Goal: Information Seeking & Learning: Find specific fact

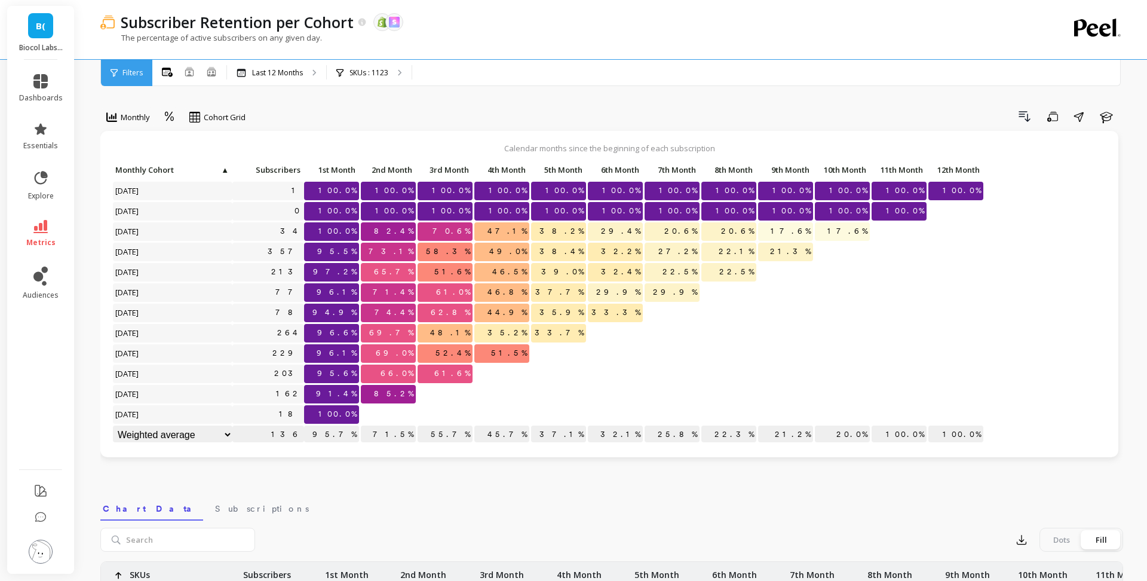
scroll to position [1, 0]
drag, startPoint x: 442, startPoint y: 435, endPoint x: 467, endPoint y: 435, distance: 24.5
click at [467, 435] on p "55.7%" at bounding box center [445, 434] width 55 height 18
click at [395, 76] on div "SKUs : 1123" at bounding box center [369, 73] width 85 height 26
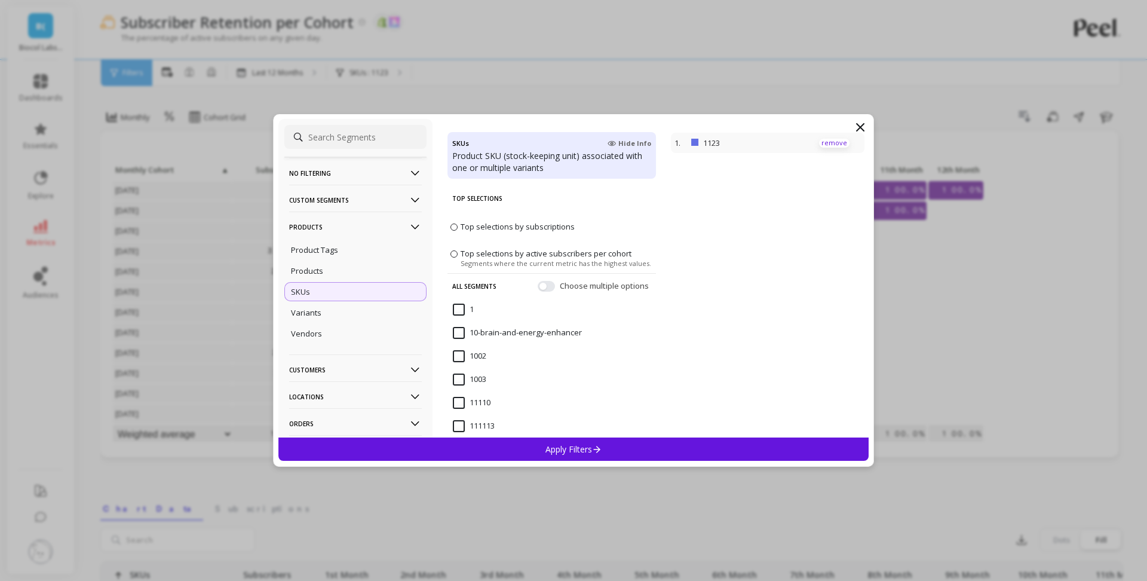
click at [835, 144] on p "remove" at bounding box center [834, 143] width 30 height 9
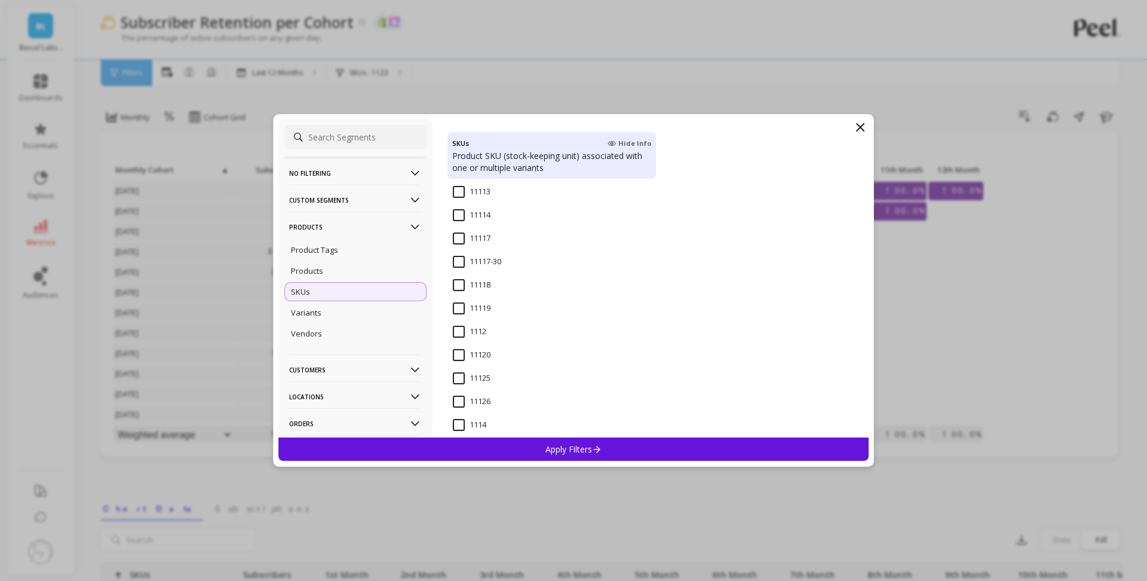
scroll to position [260, 0]
click at [468, 333] on input "1112" at bounding box center [469, 329] width 33 height 12
click at [583, 456] on div "Apply Filters" at bounding box center [573, 448] width 590 height 23
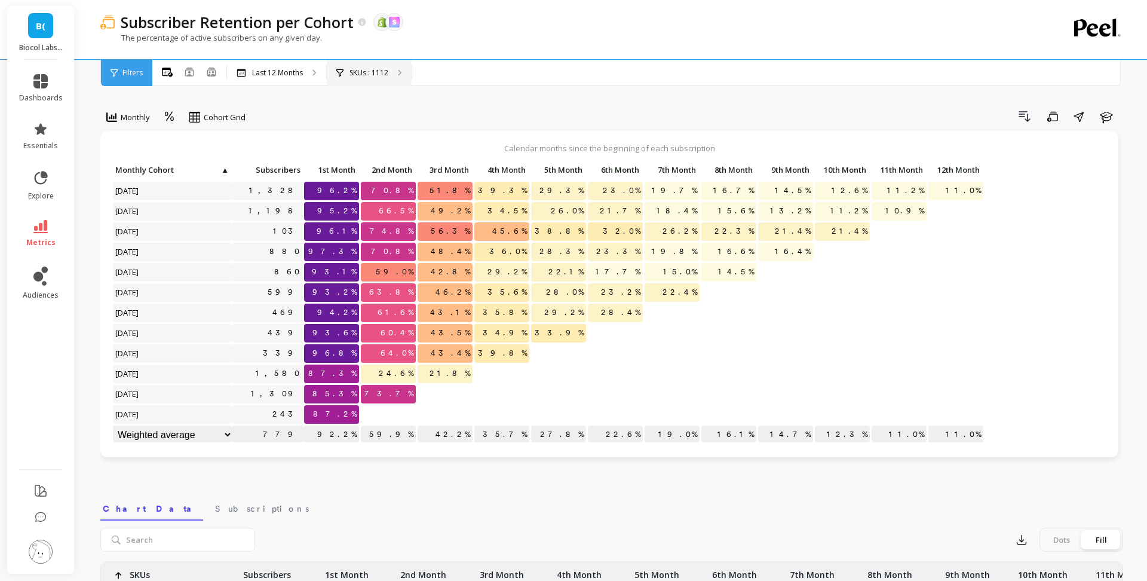
click at [370, 78] on div "SKUs : 1112" at bounding box center [369, 73] width 85 height 26
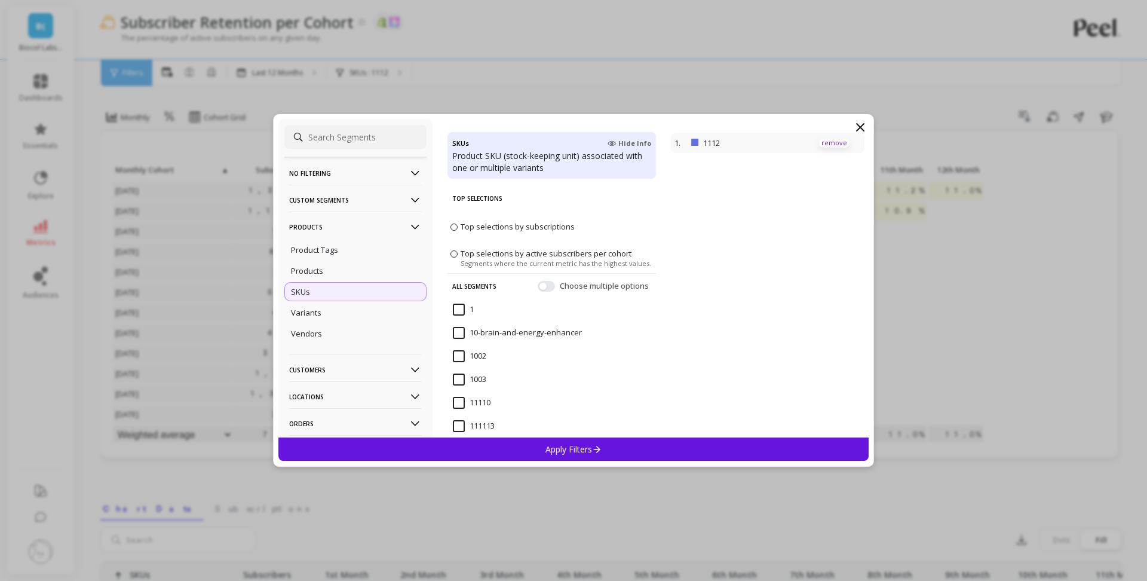
click at [839, 142] on p "remove" at bounding box center [834, 143] width 30 height 9
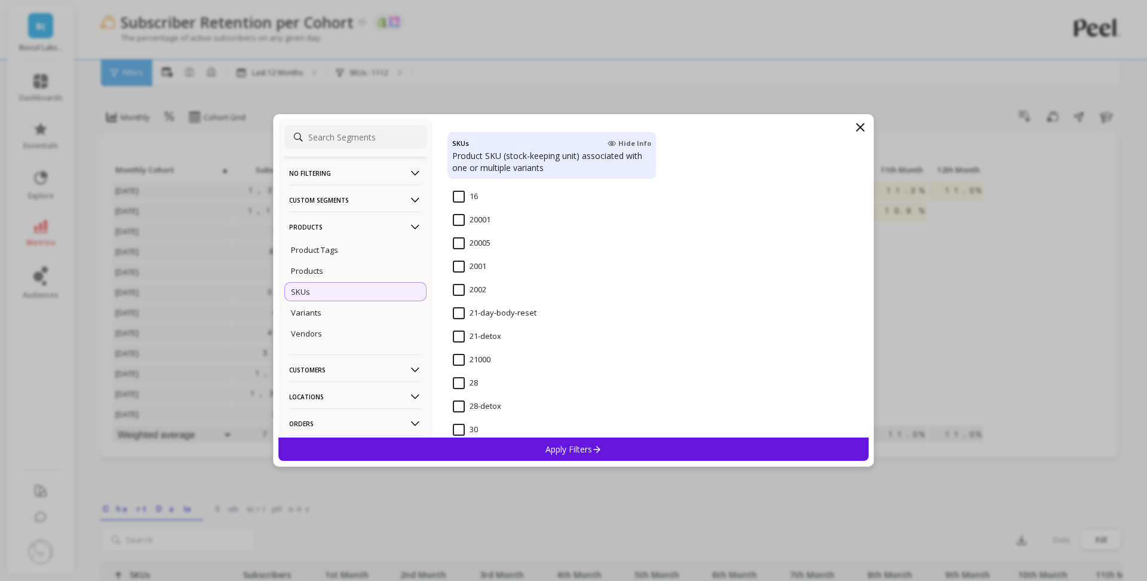
scroll to position [1029, 0]
click at [507, 336] on div "21-detox" at bounding box center [551, 336] width 208 height 36
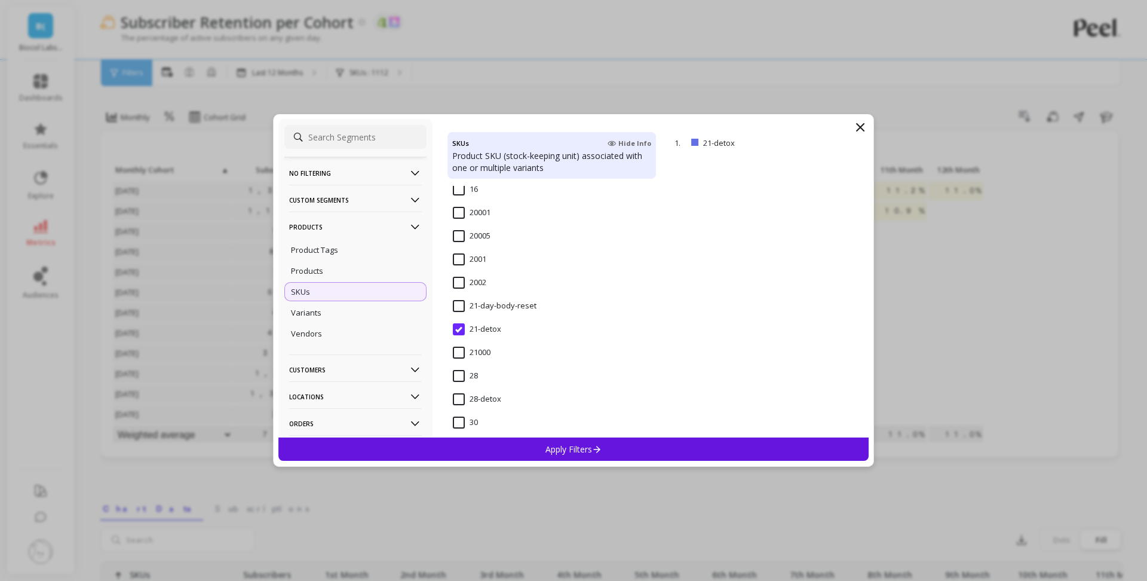
click at [633, 452] on div "Apply Filters" at bounding box center [573, 448] width 590 height 23
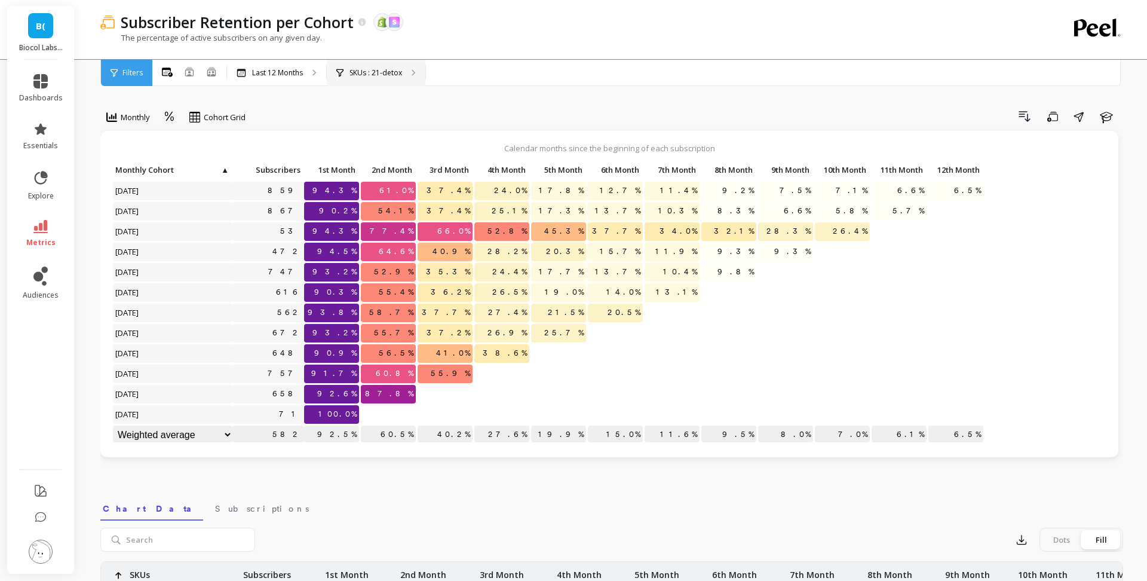
click at [378, 78] on div "SKUs : 21-detox" at bounding box center [376, 73] width 99 height 26
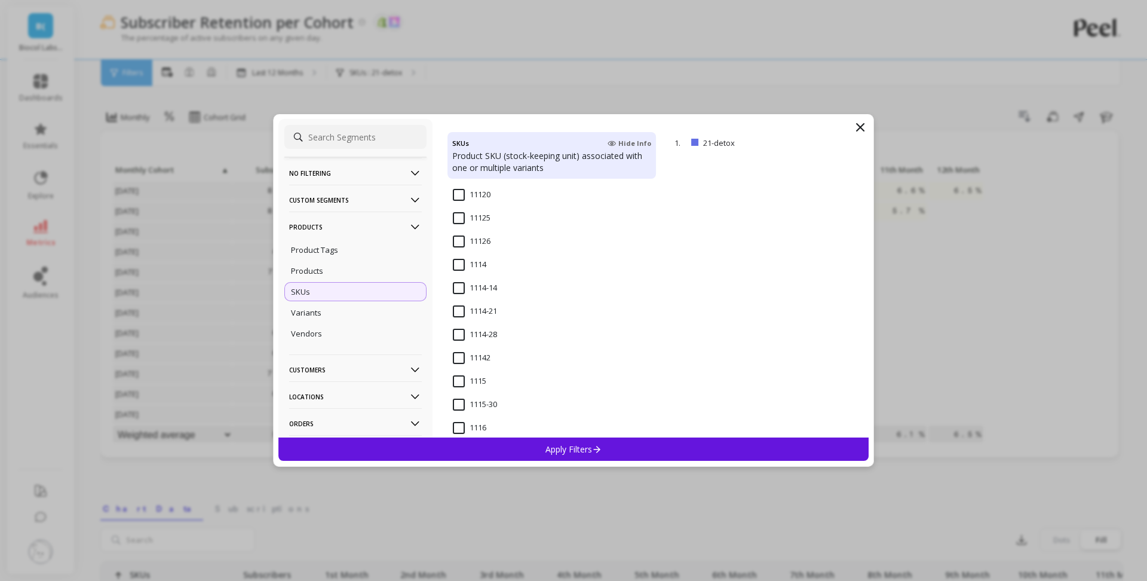
scroll to position [429, 0]
click at [828, 140] on p "remove" at bounding box center [834, 143] width 30 height 9
click at [462, 224] on input "28-detox" at bounding box center [477, 223] width 48 height 12
click at [578, 441] on div "Apply Filters" at bounding box center [573, 448] width 590 height 23
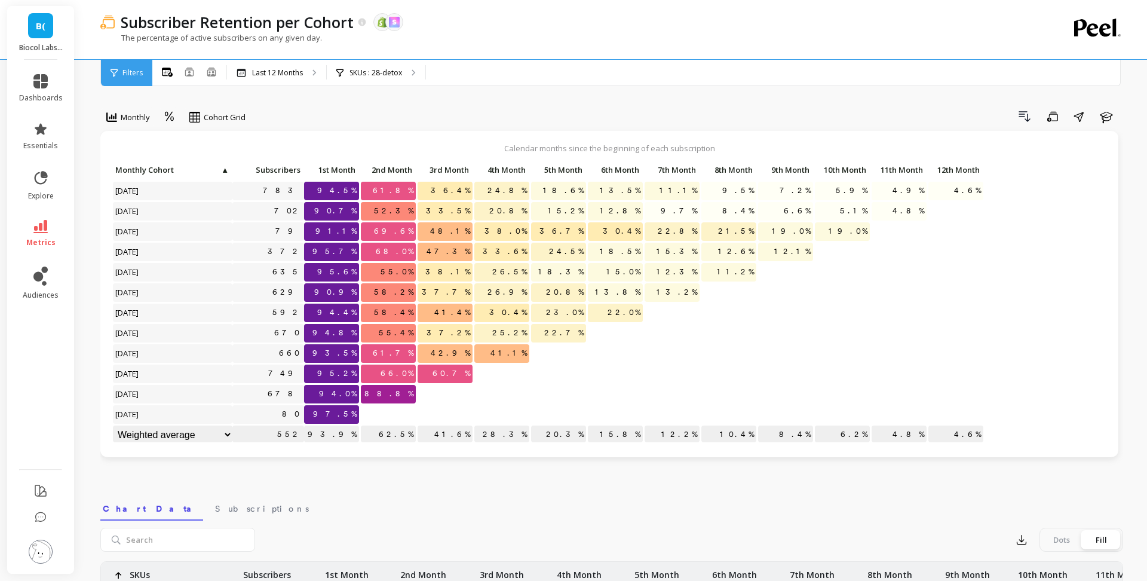
click at [31, 235] on link "metrics" at bounding box center [41, 233] width 44 height 27
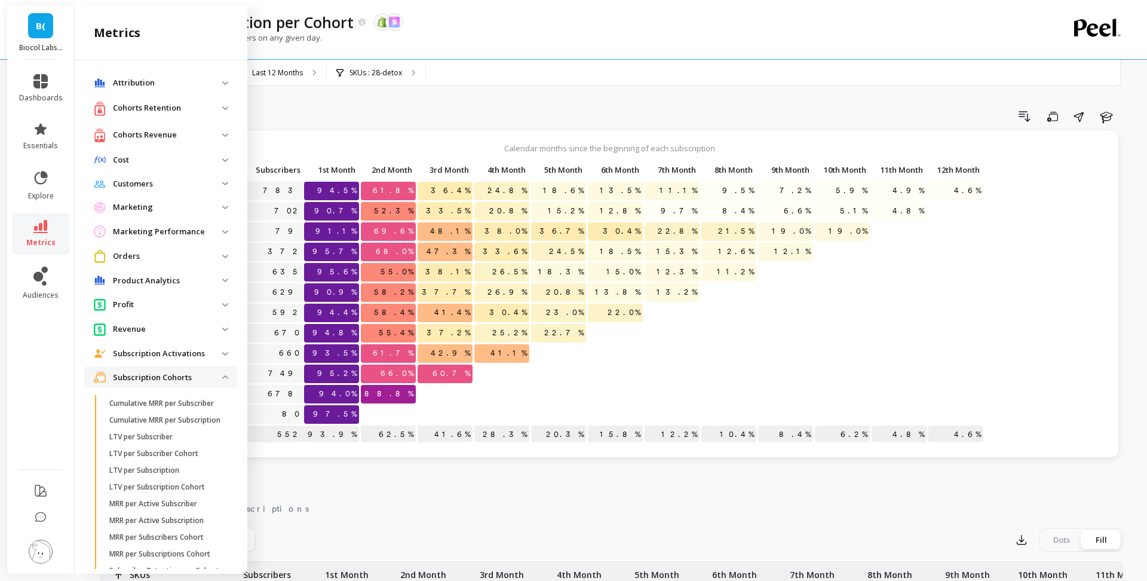
scroll to position [134, 0]
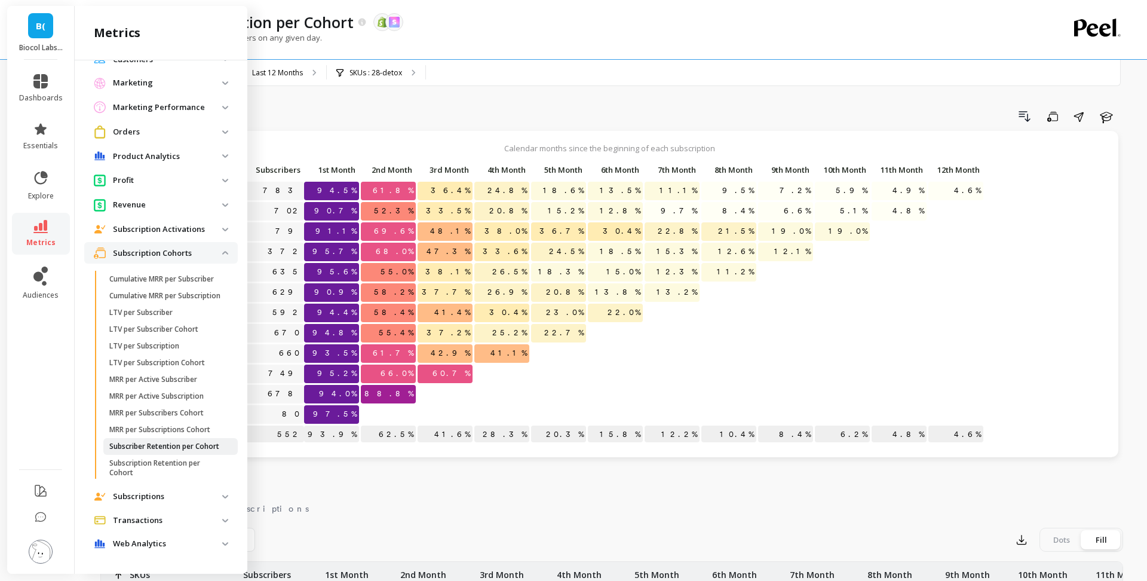
click at [187, 448] on p "Subscriber Retention per Cohort" at bounding box center [164, 446] width 110 height 10
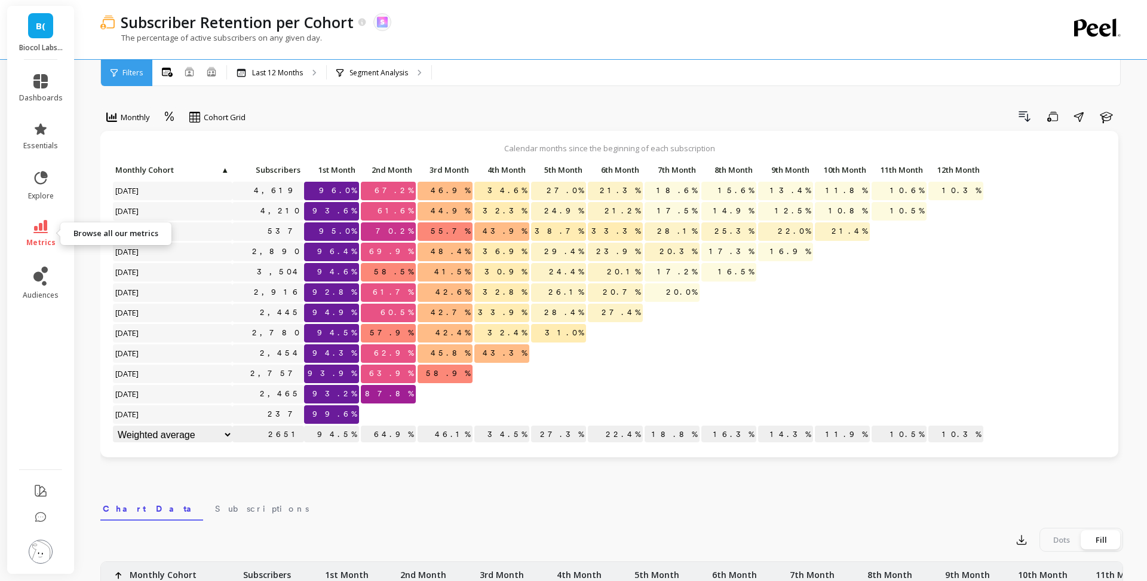
click at [52, 223] on link "metrics" at bounding box center [41, 233] width 44 height 27
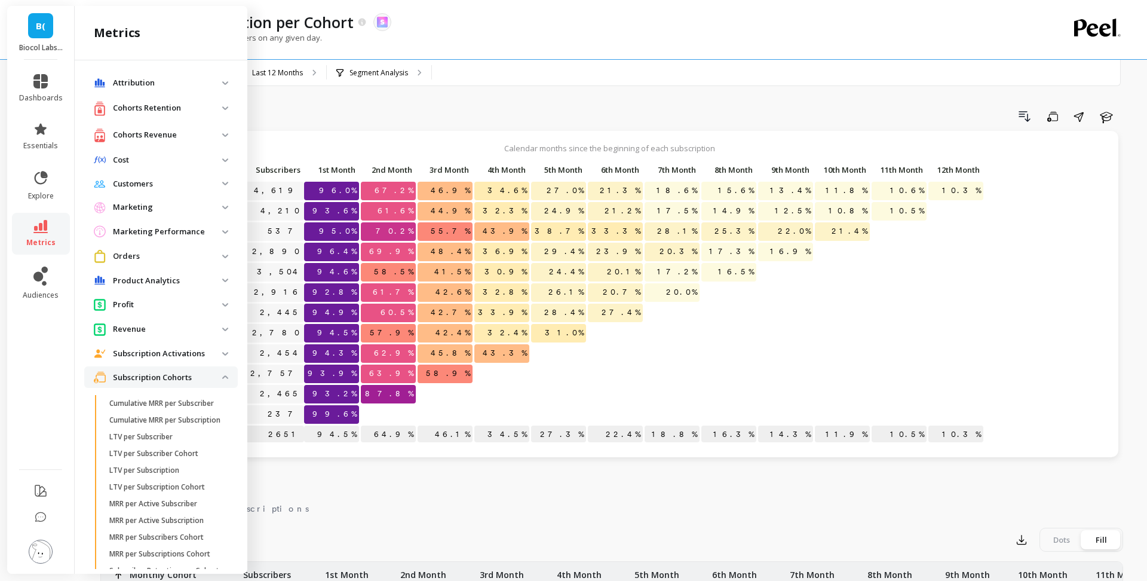
scroll to position [134, 0]
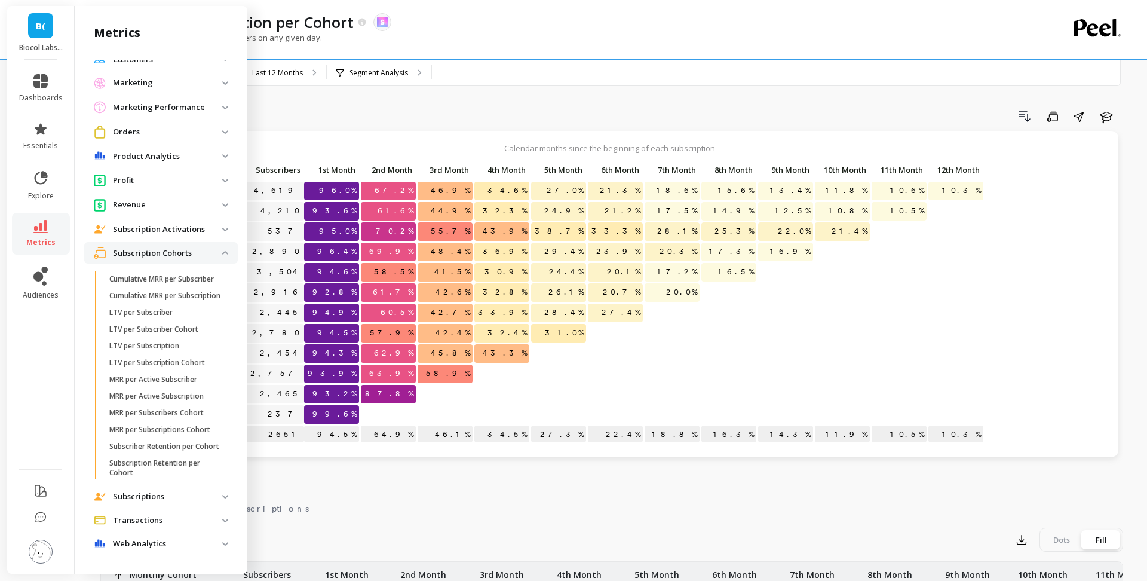
click at [152, 247] on p "Subscription Cohorts" at bounding box center [167, 253] width 109 height 12
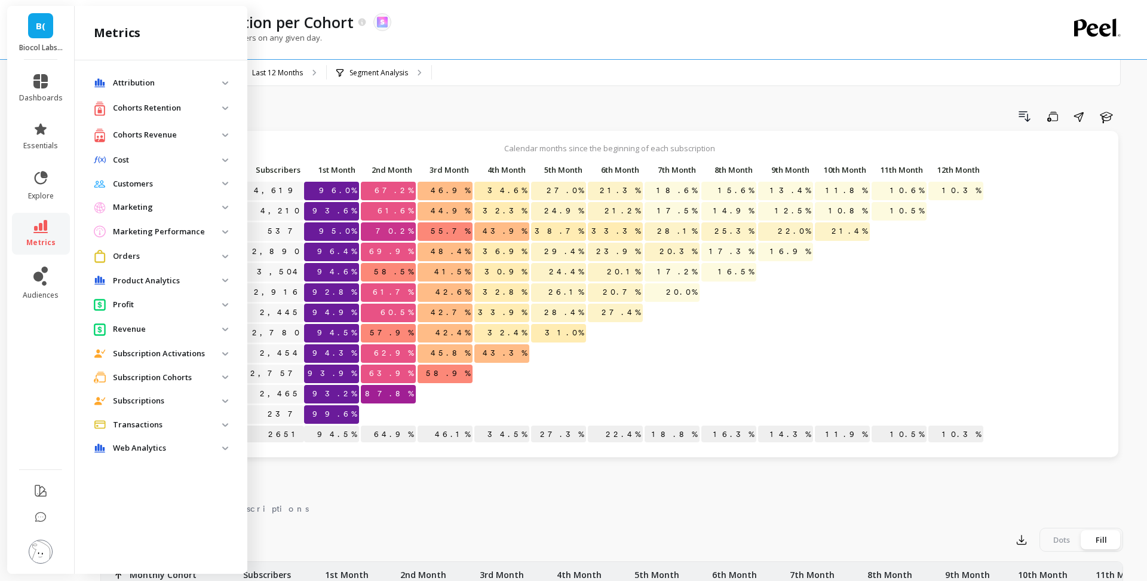
click at [156, 134] on p "Cohorts Revenue" at bounding box center [167, 135] width 109 height 12
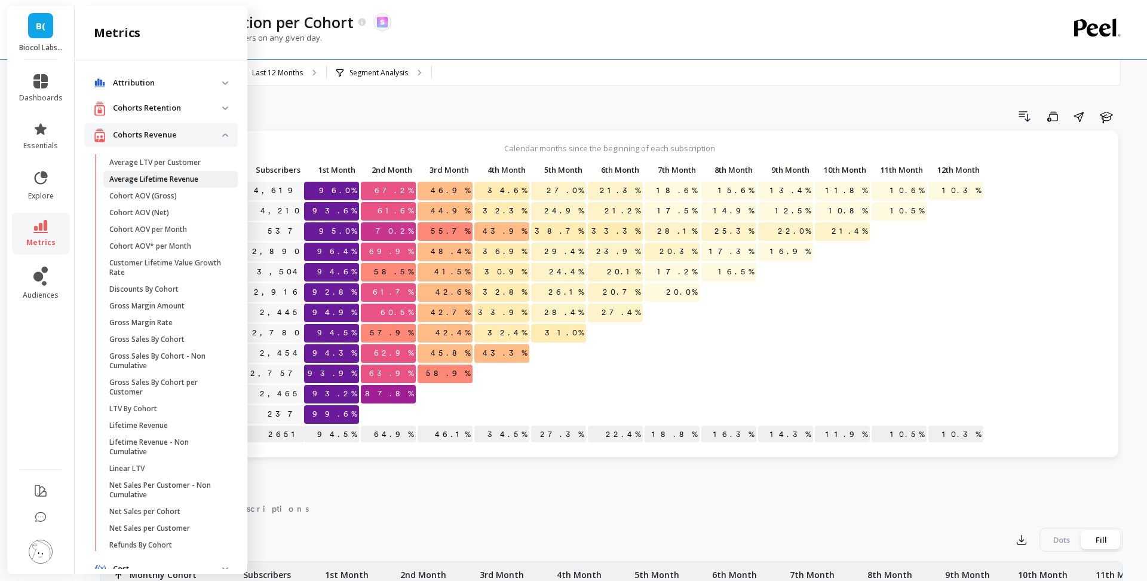
click at [162, 172] on link "Average Lifetime Revenue" at bounding box center [170, 179] width 134 height 17
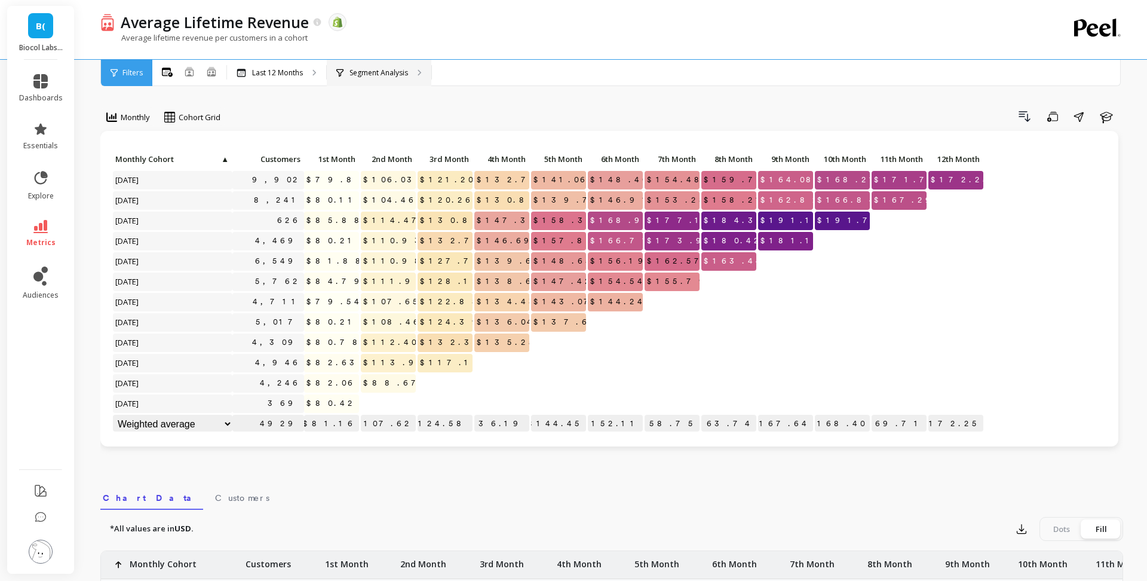
click at [384, 68] on p "Segment Analysis" at bounding box center [378, 73] width 59 height 10
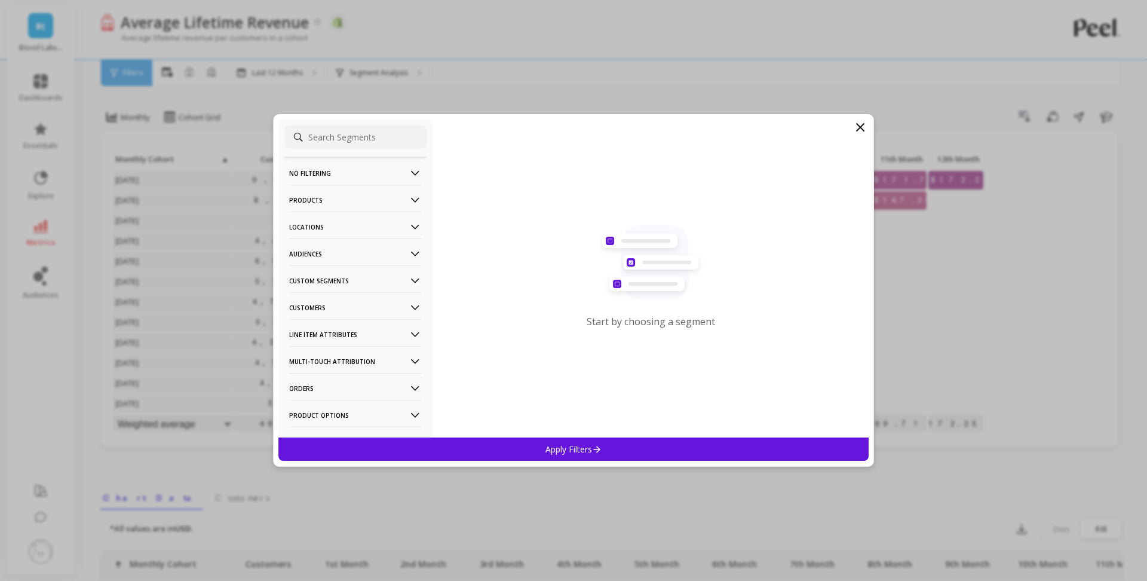
click at [359, 209] on p "Products" at bounding box center [355, 200] width 133 height 30
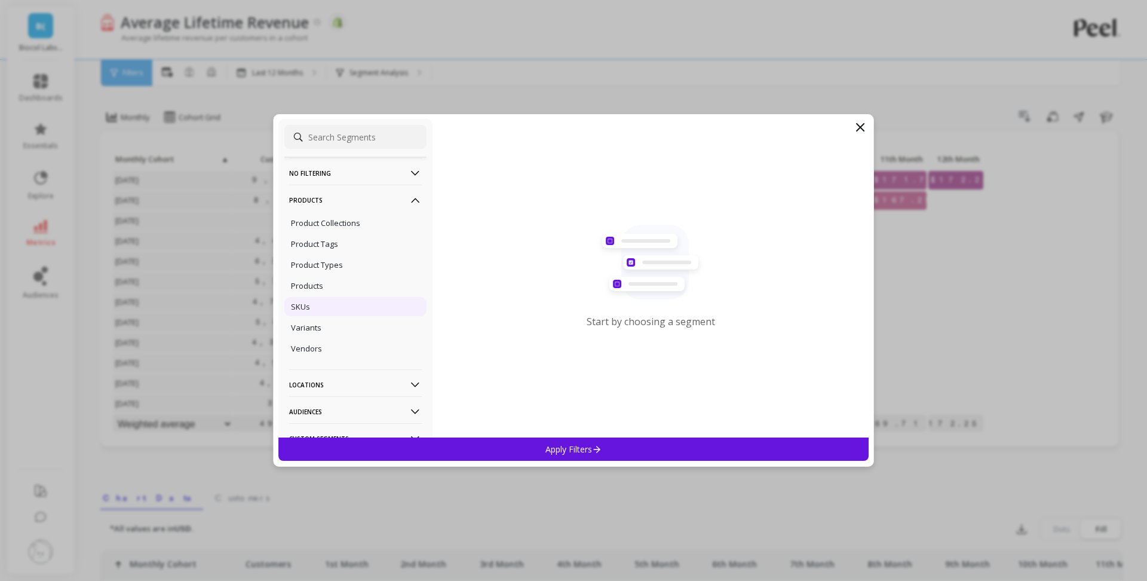
click at [342, 301] on div "SKUs" at bounding box center [355, 306] width 142 height 19
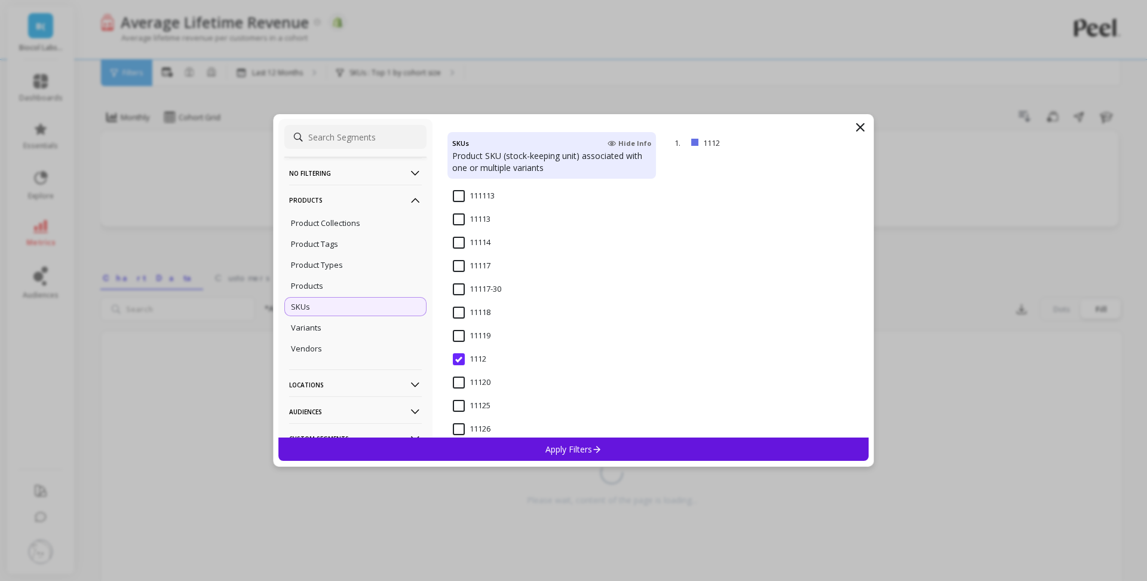
scroll to position [201, 0]
click at [566, 449] on p "Apply Filters" at bounding box center [573, 448] width 57 height 11
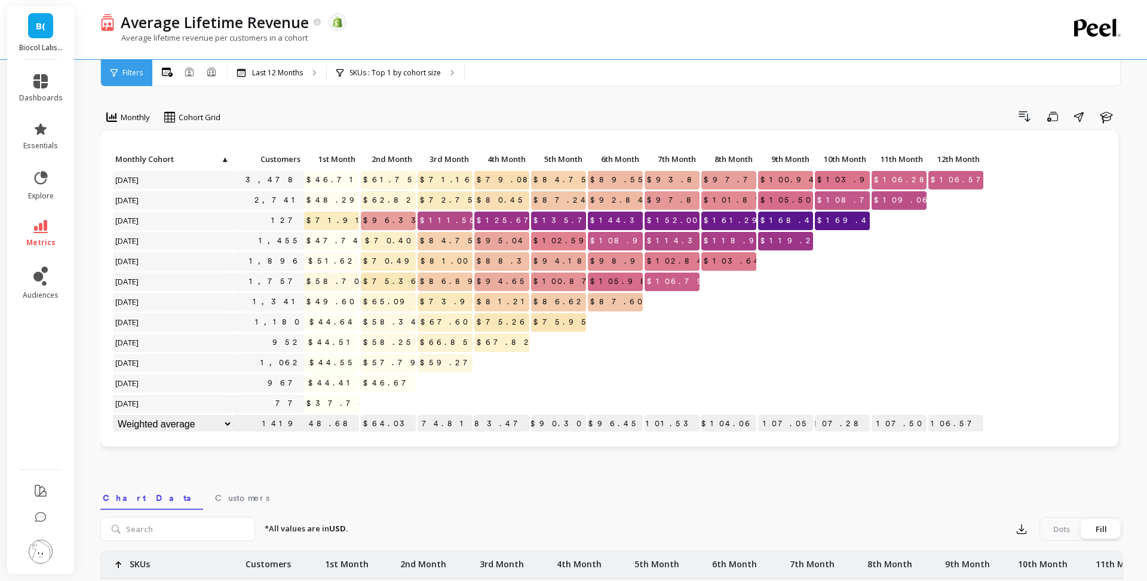
click at [48, 233] on link "metrics" at bounding box center [41, 233] width 44 height 27
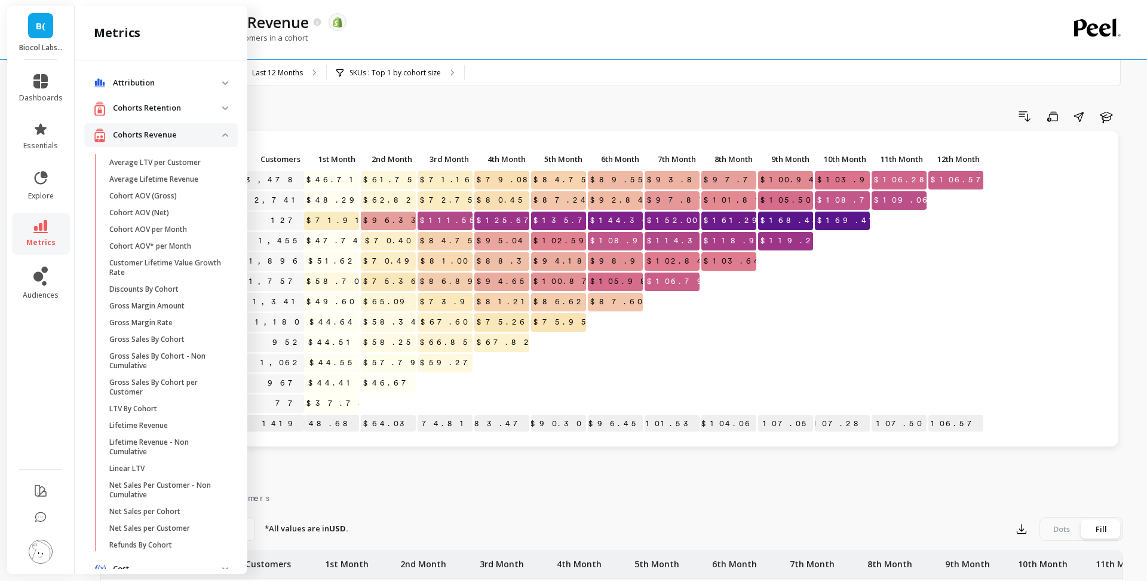
click at [145, 142] on div "Cohorts Revenue" at bounding box center [158, 135] width 128 height 15
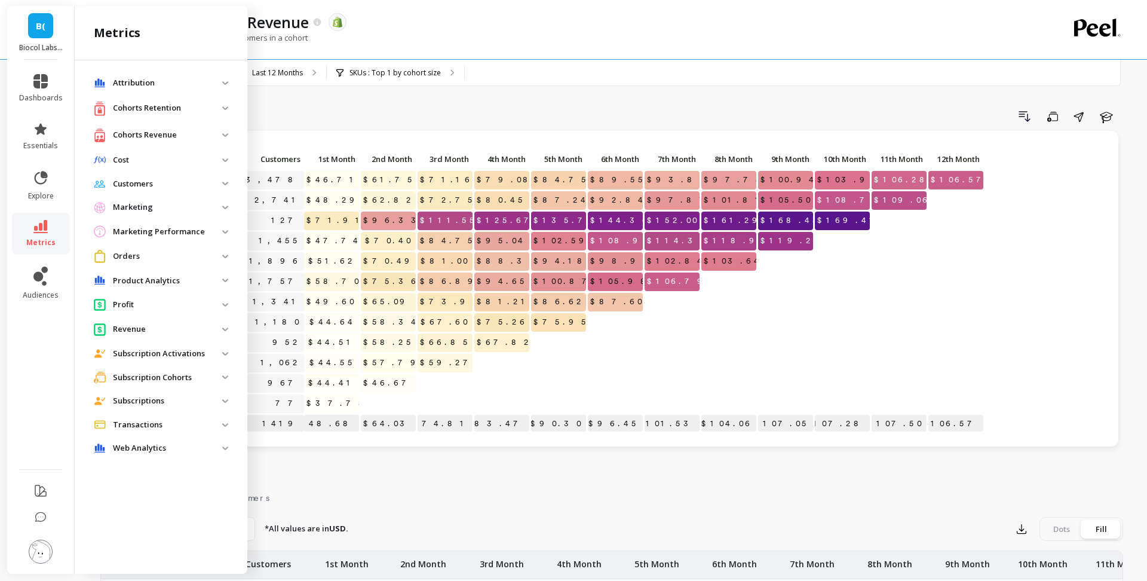
click at [185, 383] on cohorts "Subscription Cohorts" at bounding box center [161, 377] width 154 height 22
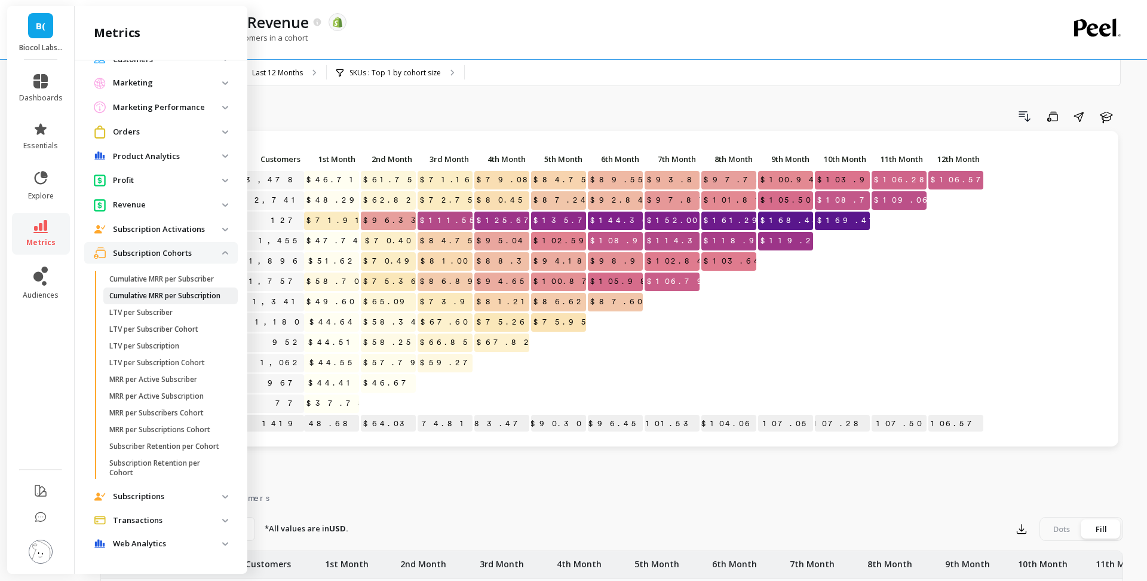
scroll to position [134, 0]
click at [168, 312] on p "LTV per Subscriber" at bounding box center [140, 313] width 63 height 10
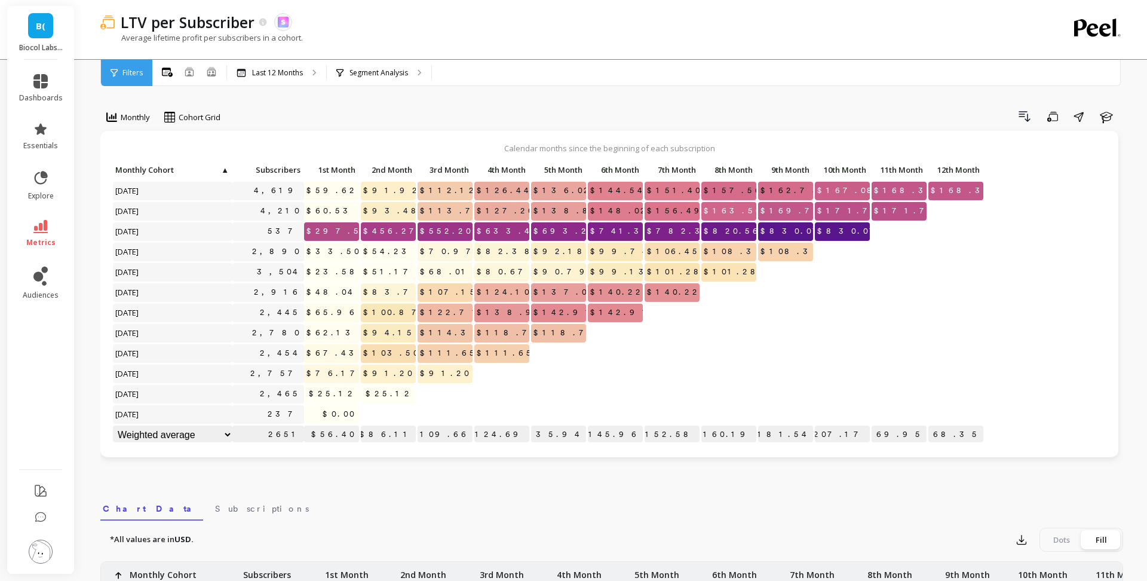
click at [37, 219] on li "metrics" at bounding box center [41, 234] width 58 height 42
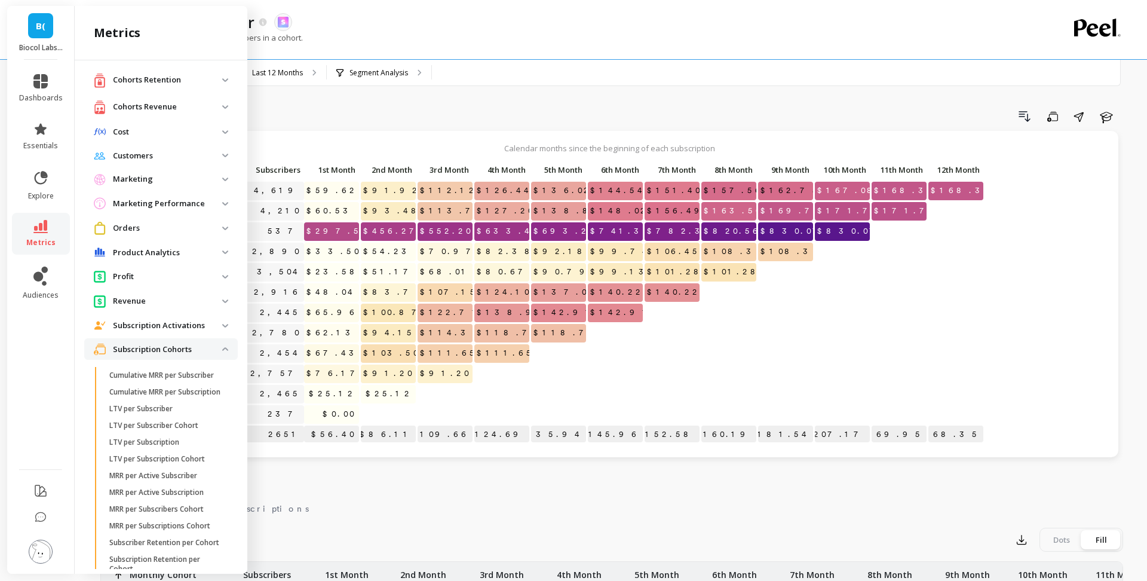
scroll to position [20, 0]
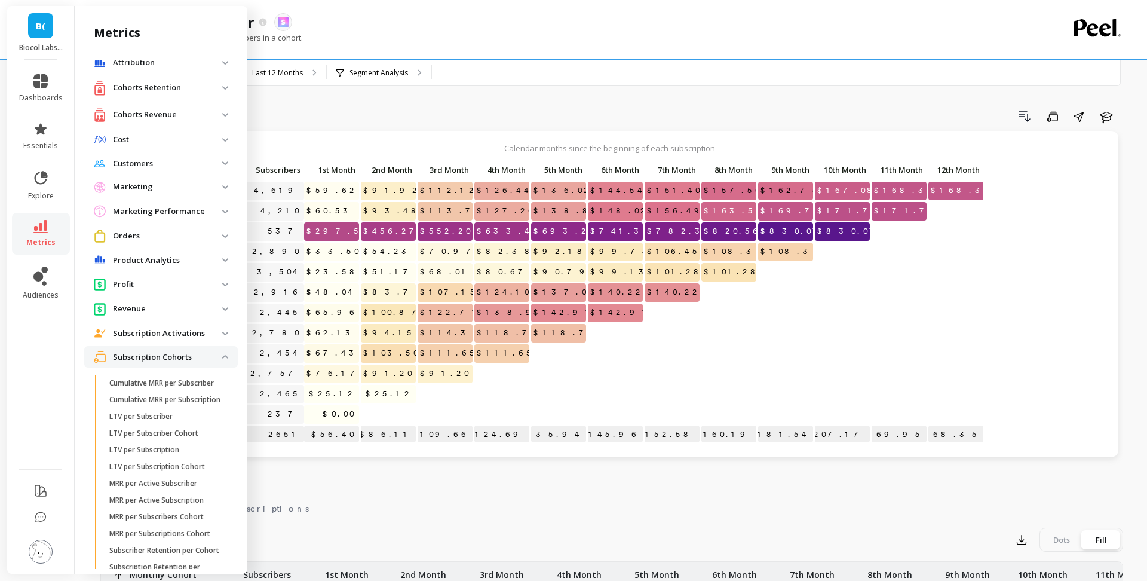
click at [191, 116] on p "Cohorts Revenue" at bounding box center [167, 115] width 109 height 12
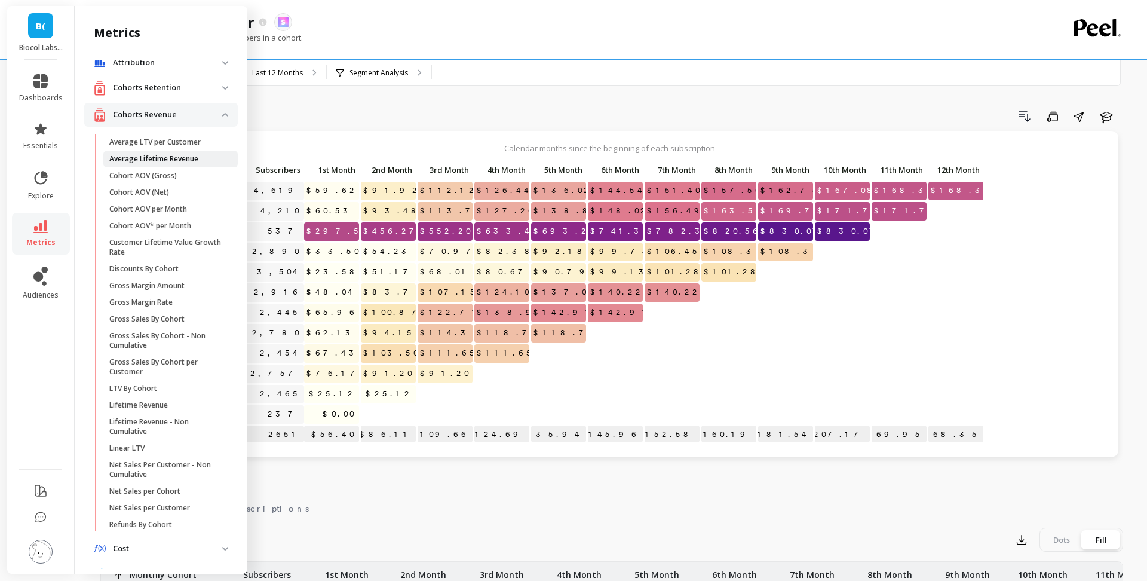
click at [185, 158] on p "Average Lifetime Revenue" at bounding box center [153, 159] width 89 height 10
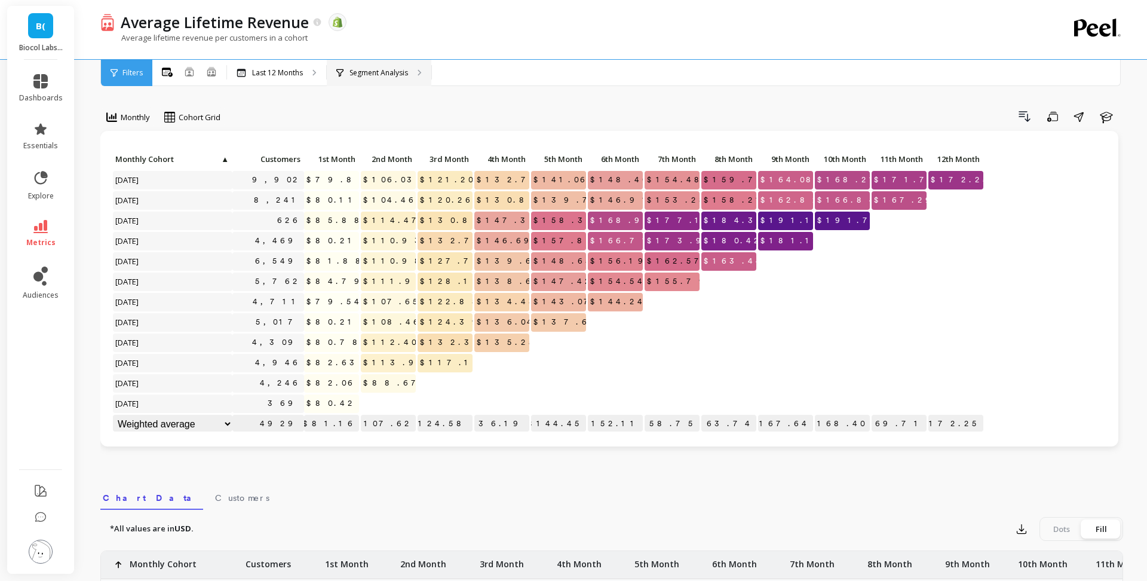
click at [386, 76] on p "Segment Analysis" at bounding box center [378, 73] width 59 height 10
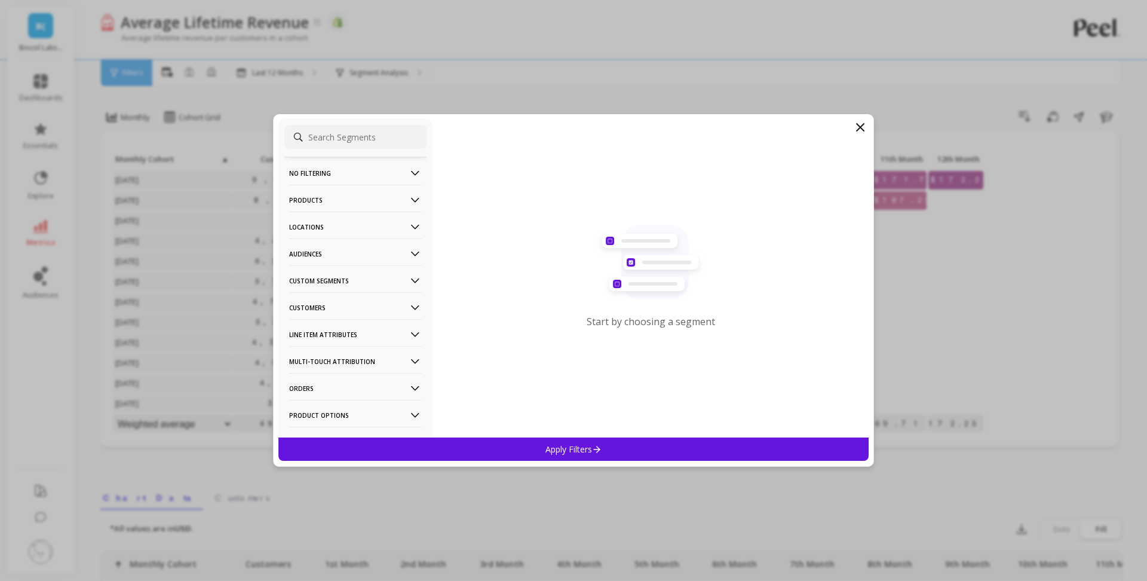
click at [360, 208] on p "Products" at bounding box center [355, 200] width 133 height 30
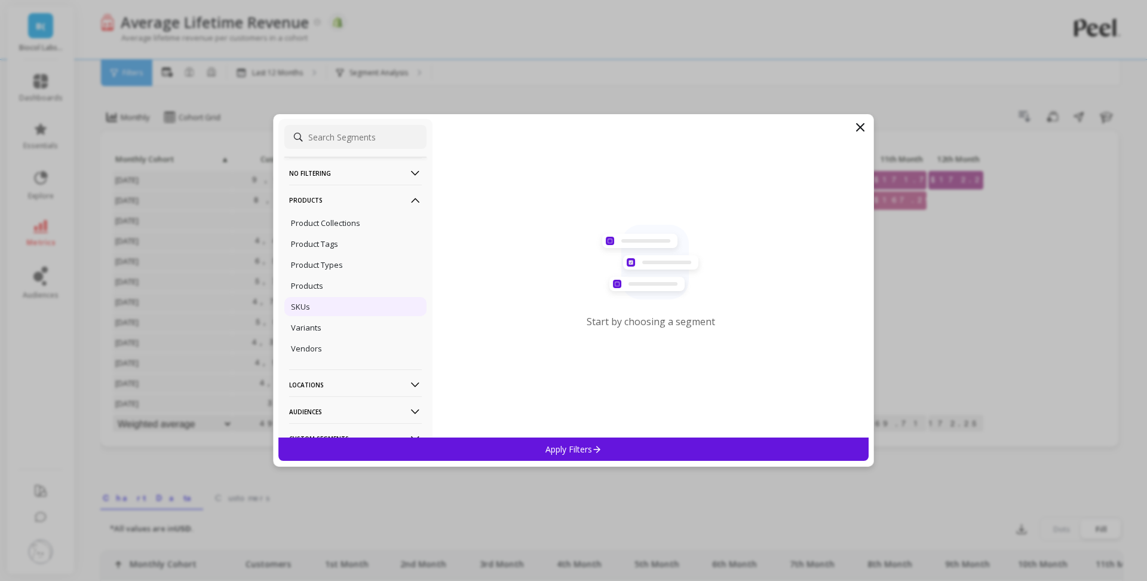
click at [327, 306] on div "SKUs" at bounding box center [355, 306] width 142 height 19
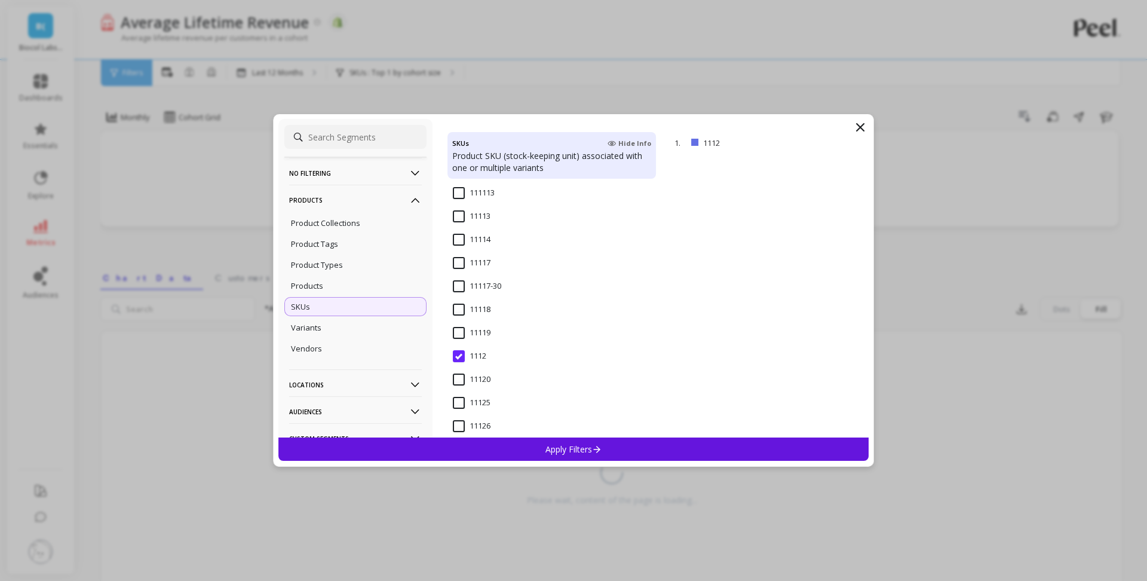
scroll to position [235, 0]
click at [832, 144] on p "remove" at bounding box center [834, 143] width 30 height 9
click at [465, 308] on input "1123" at bounding box center [469, 305] width 33 height 12
click at [564, 453] on p "Apply Filters" at bounding box center [573, 448] width 57 height 11
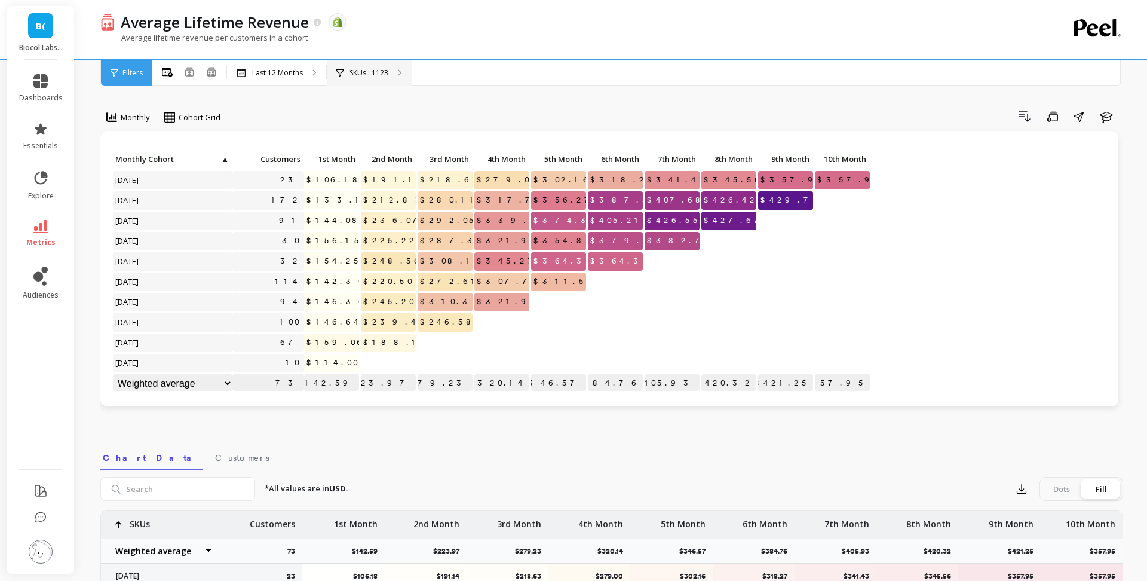
click at [378, 78] on div "SKUs : 1123" at bounding box center [369, 73] width 85 height 26
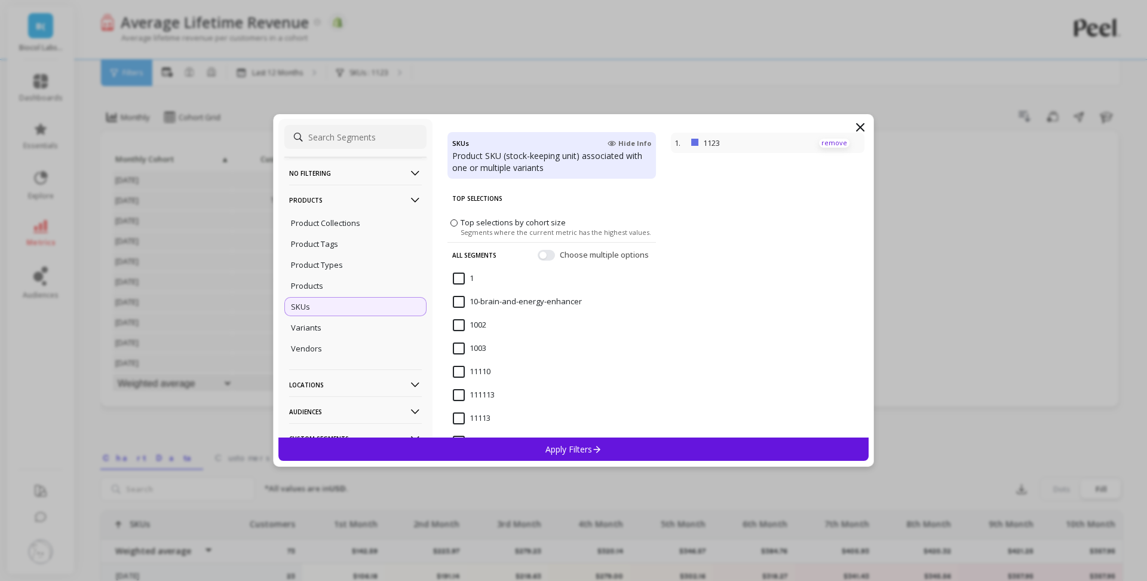
click at [833, 142] on p "remove" at bounding box center [834, 143] width 30 height 9
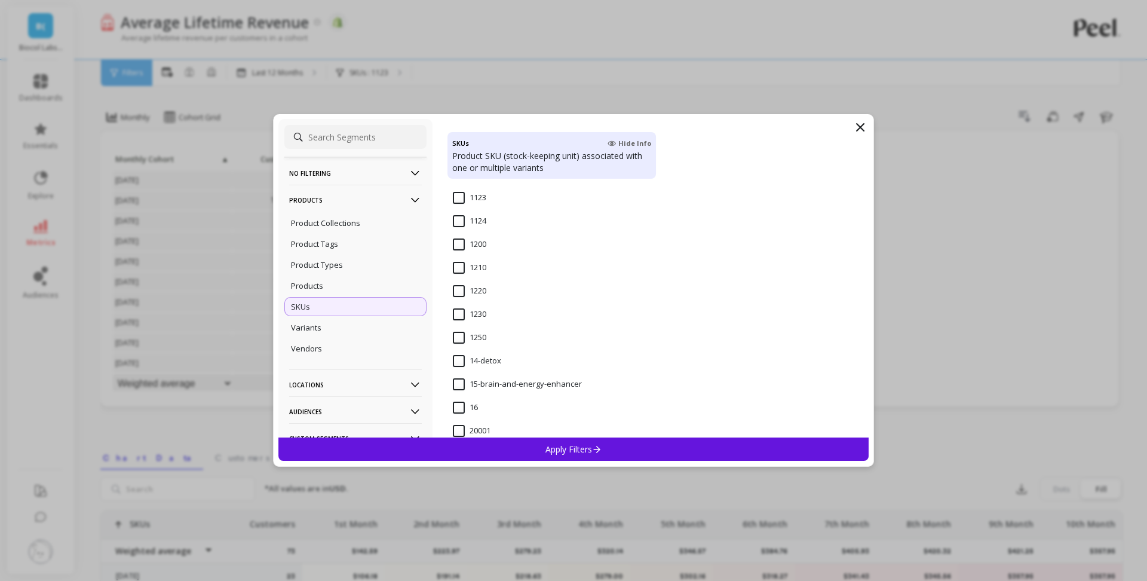
scroll to position [777, 0]
click at [459, 223] on input "1124" at bounding box center [469, 223] width 33 height 12
click at [614, 450] on div "Apply Filters" at bounding box center [573, 448] width 590 height 23
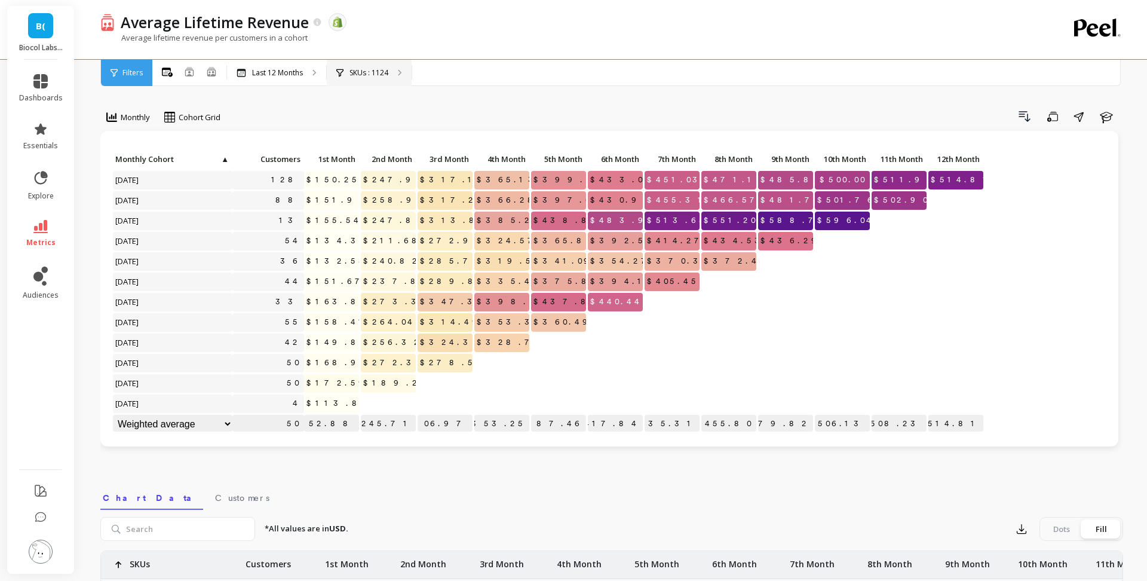
click at [384, 72] on p "SKUs : 1124" at bounding box center [368, 73] width 39 height 10
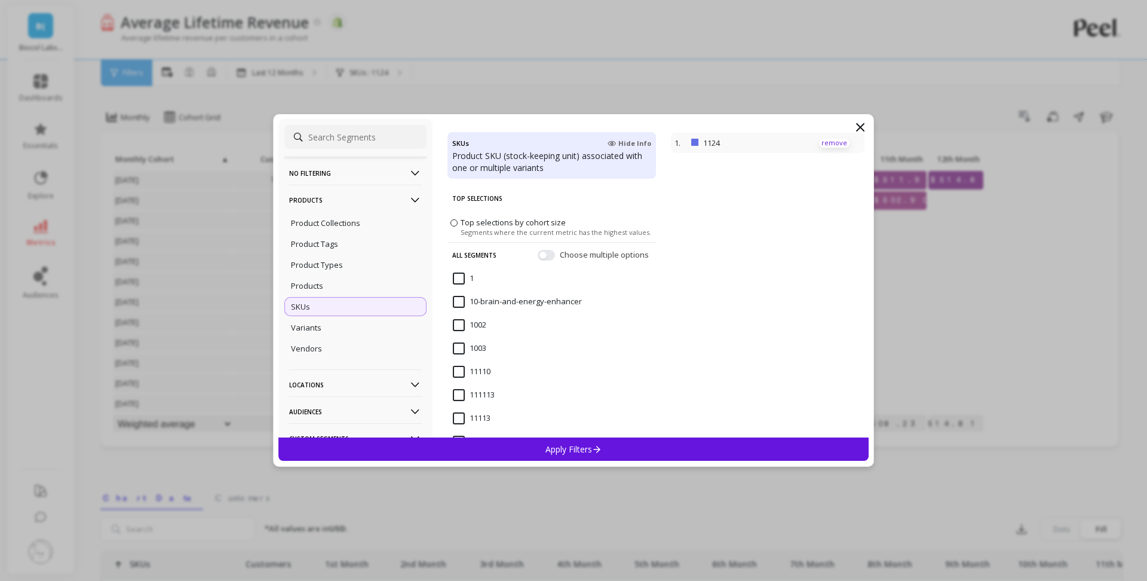
click at [831, 142] on p "remove" at bounding box center [834, 143] width 30 height 9
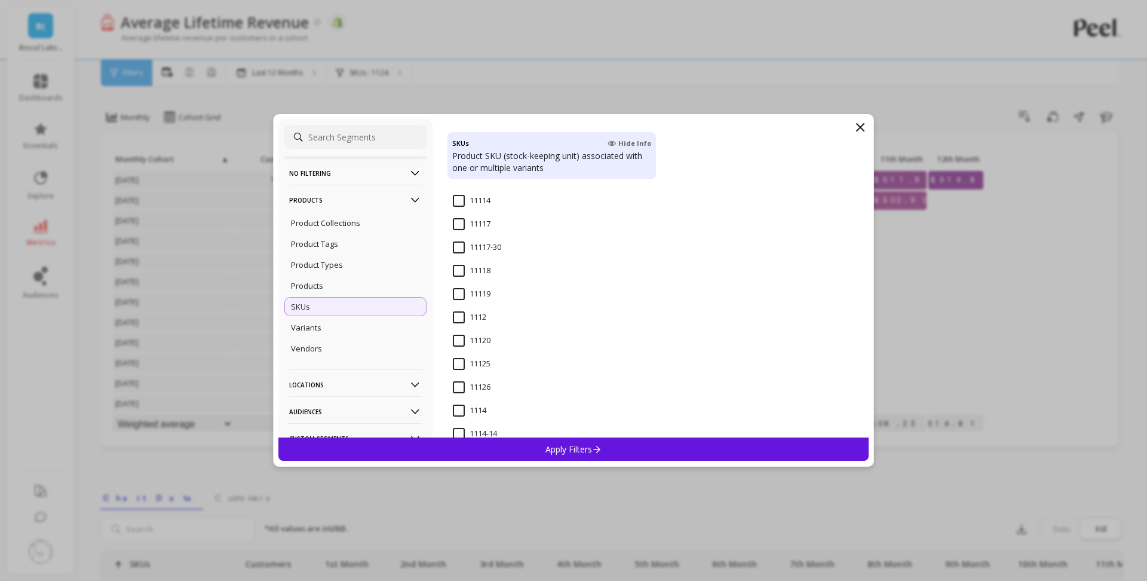
scroll to position [244, 0]
click at [456, 312] on input "1112" at bounding box center [469, 314] width 33 height 12
click at [556, 447] on p "Apply Filters" at bounding box center [573, 448] width 57 height 11
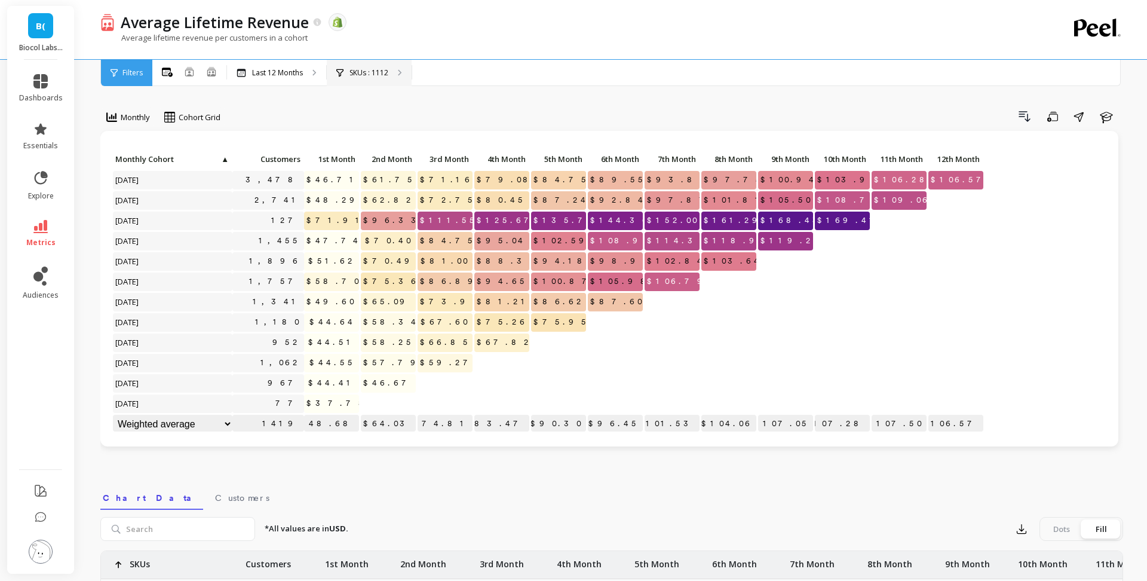
click at [385, 76] on p "SKUs : 1112" at bounding box center [368, 73] width 39 height 10
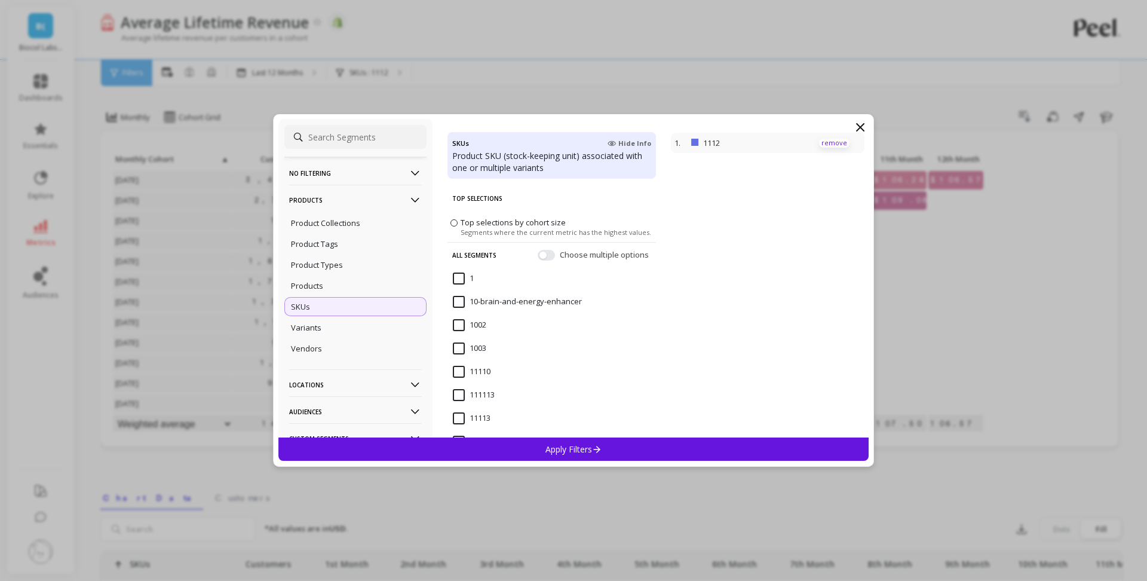
click at [831, 142] on p "remove" at bounding box center [834, 143] width 30 height 9
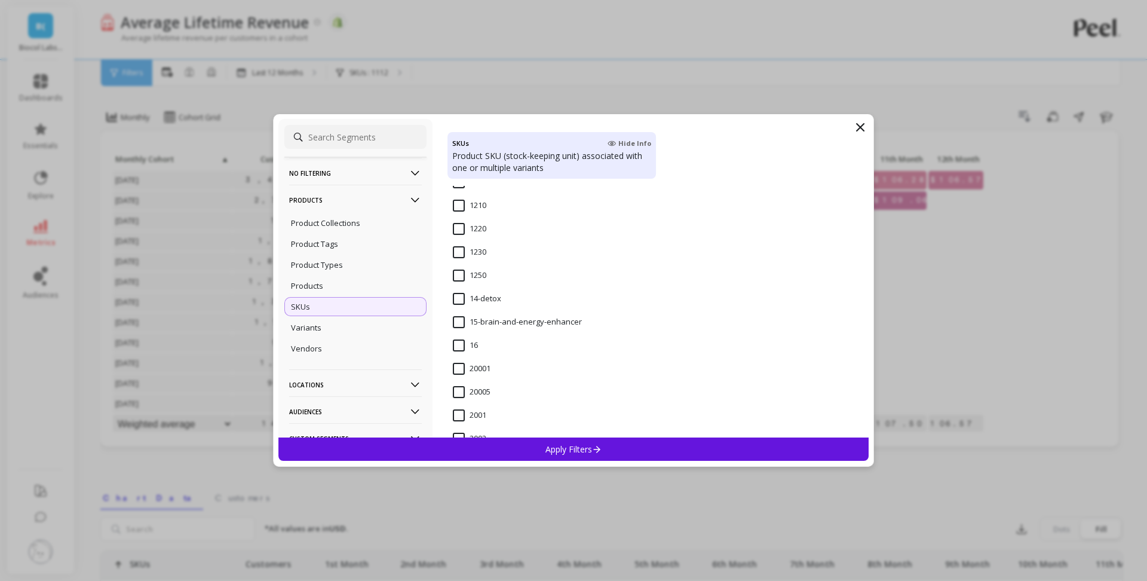
scroll to position [842, 0]
click at [462, 300] on input "14-detox" at bounding box center [477, 298] width 48 height 12
click at [604, 449] on div "Apply Filters" at bounding box center [573, 448] width 590 height 23
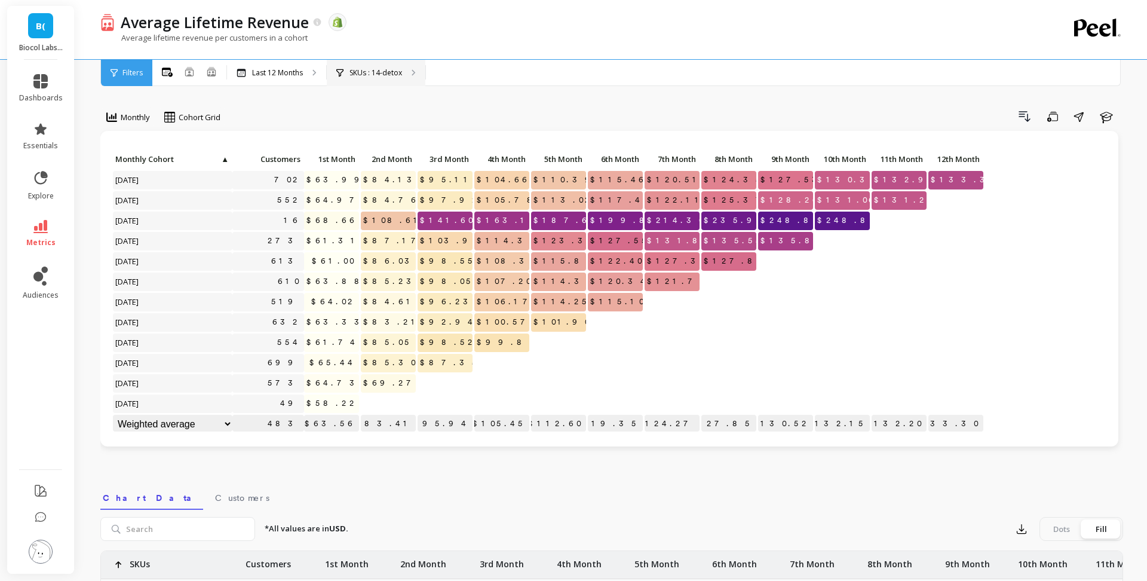
click at [378, 75] on p "SKUs : 14-detox" at bounding box center [375, 73] width 53 height 10
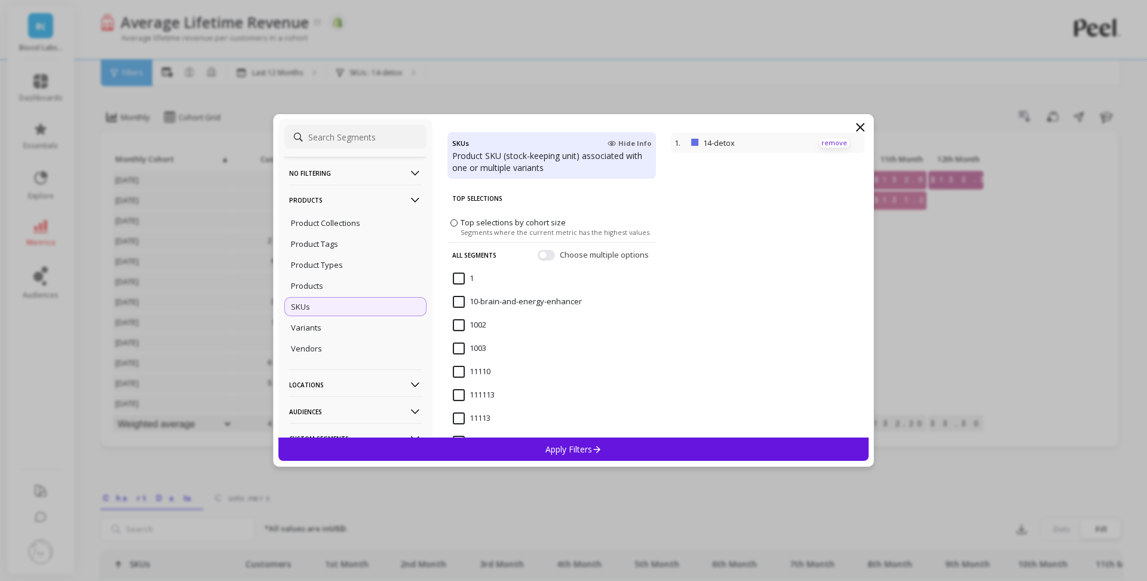
click at [837, 143] on p "remove" at bounding box center [834, 143] width 30 height 9
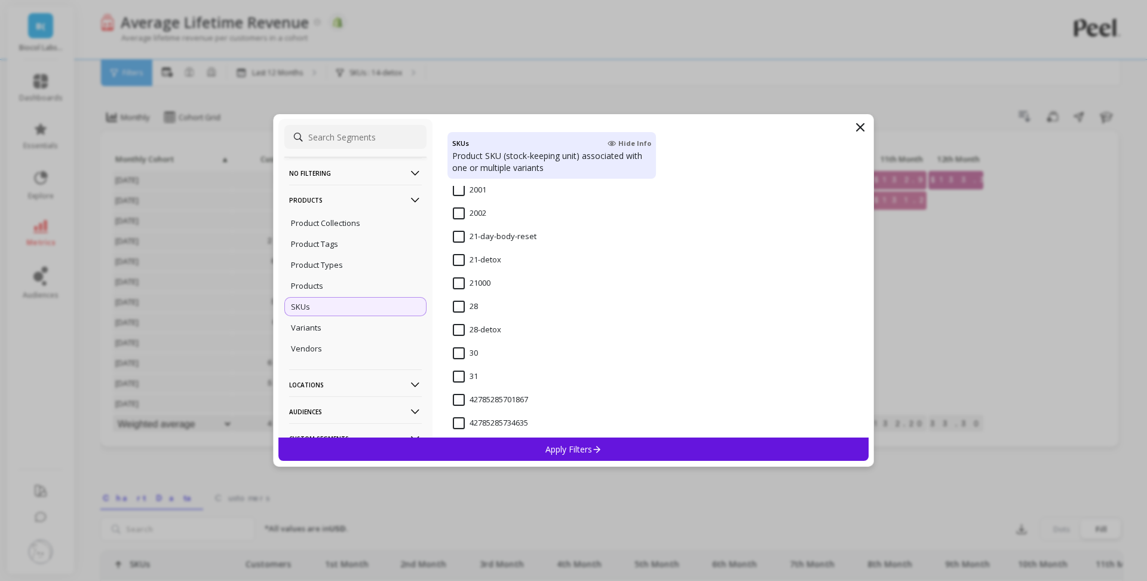
scroll to position [1064, 0]
click at [462, 263] on input "21-detox" at bounding box center [477, 263] width 48 height 12
click at [574, 450] on p "Apply Filters" at bounding box center [573, 448] width 57 height 11
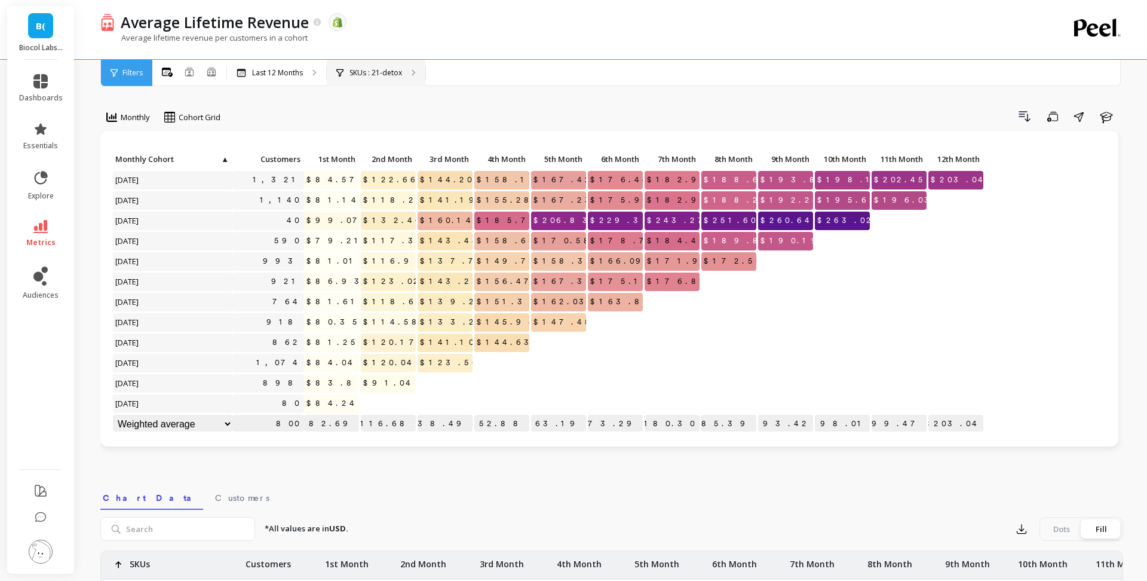
click at [370, 68] on p "SKUs : 21-detox" at bounding box center [375, 73] width 53 height 10
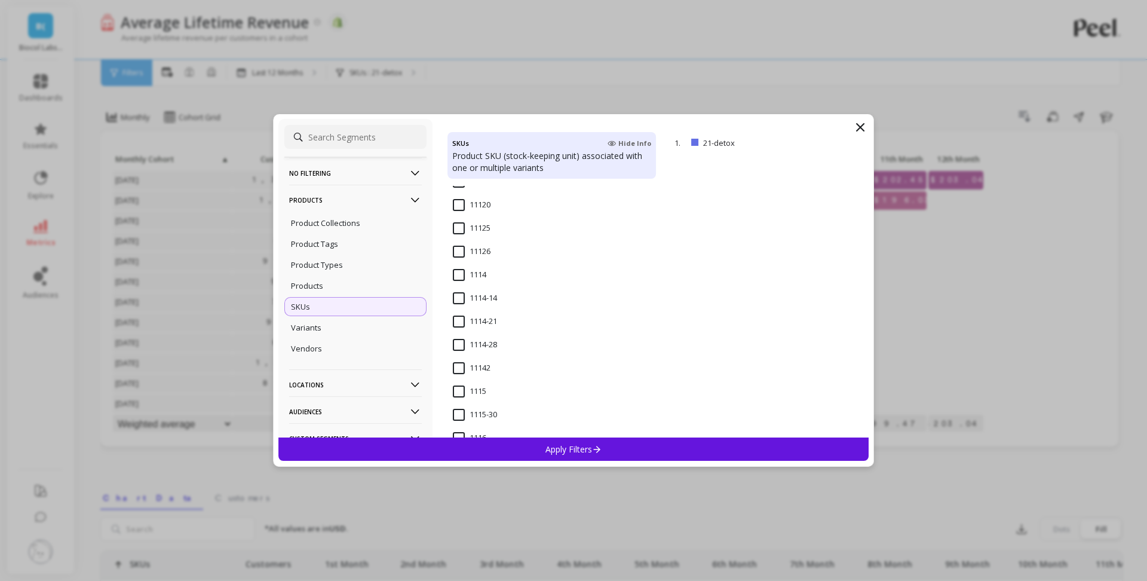
scroll to position [377, 0]
click at [833, 144] on p "remove" at bounding box center [834, 143] width 30 height 9
click at [458, 233] on input "28-detox" at bounding box center [477, 230] width 48 height 12
click at [597, 443] on p "Apply Filters" at bounding box center [573, 448] width 57 height 11
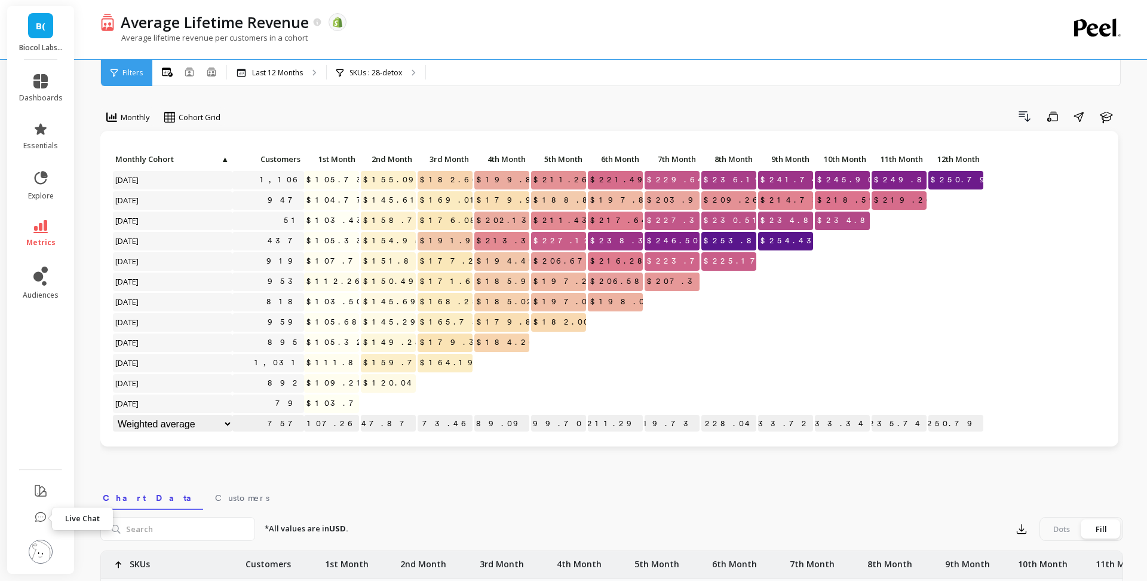
click at [41, 517] on icon at bounding box center [41, 517] width 12 height 12
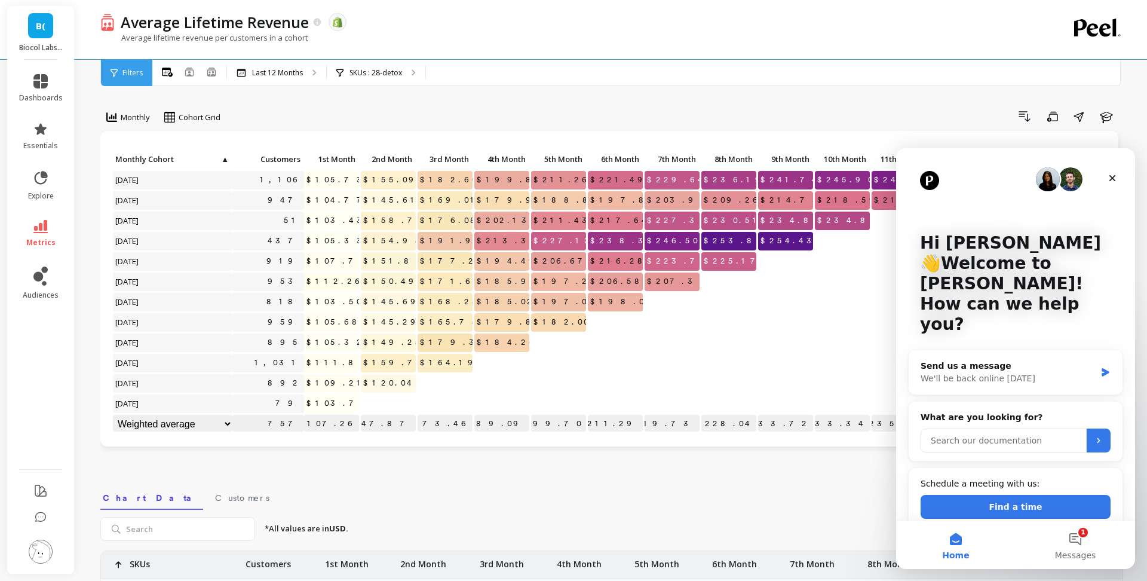
click at [993, 428] on input "Search our documentation" at bounding box center [1004, 440] width 166 height 24
type input "lifetime revenue for OTP"
click at [1100, 435] on icon "Submit" at bounding box center [1099, 440] width 10 height 10
